Goal: Information Seeking & Learning: Learn about a topic

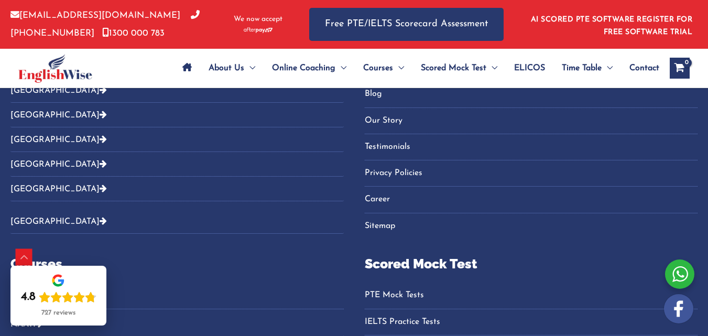
scroll to position [3310, 0]
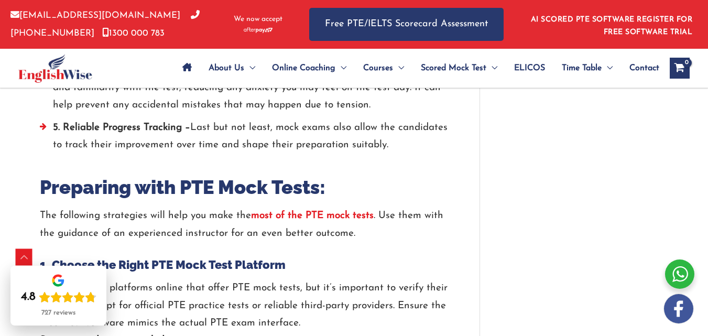
scroll to position [1174, 0]
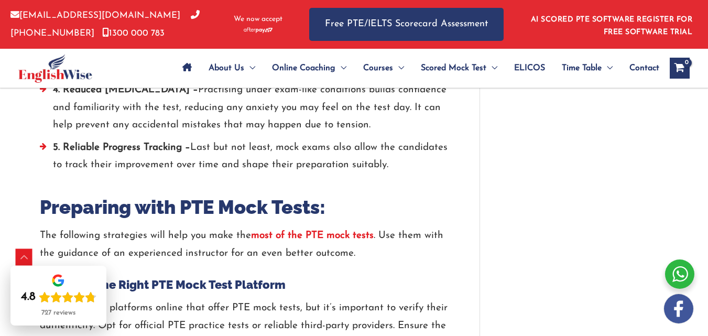
click at [319, 231] on strong "most of the PTE mock tests" at bounding box center [312, 236] width 123 height 10
